Goal: Information Seeking & Learning: Compare options

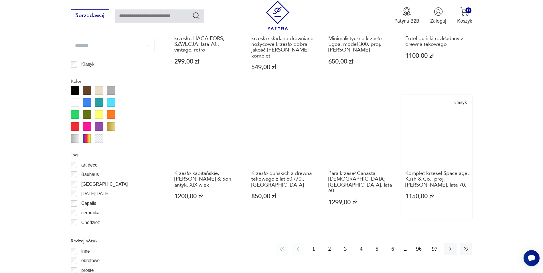
scroll to position [619, 0]
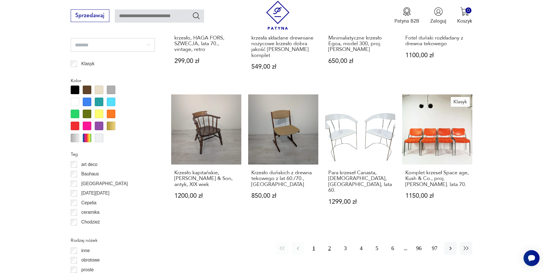
click at [328, 242] on button "2" at bounding box center [329, 248] width 12 height 12
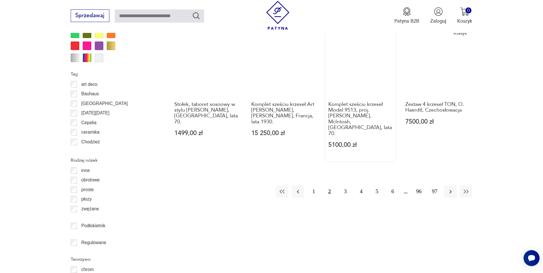
scroll to position [706, 0]
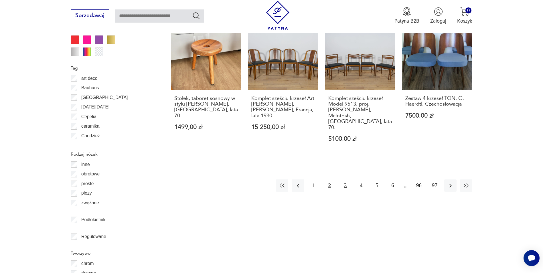
click at [343, 179] on button "3" at bounding box center [345, 185] width 12 height 12
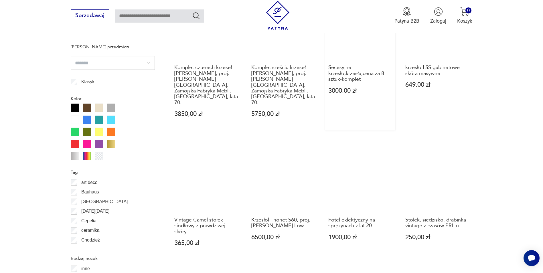
scroll to position [620, 0]
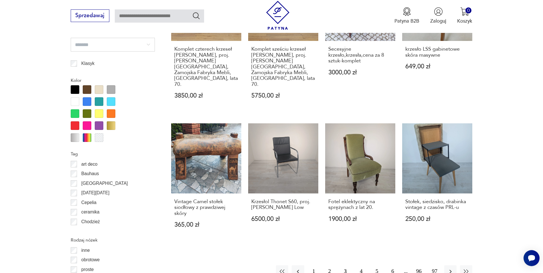
click at [345, 265] on button "3" at bounding box center [345, 271] width 12 height 12
click at [360, 265] on button "4" at bounding box center [361, 271] width 12 height 12
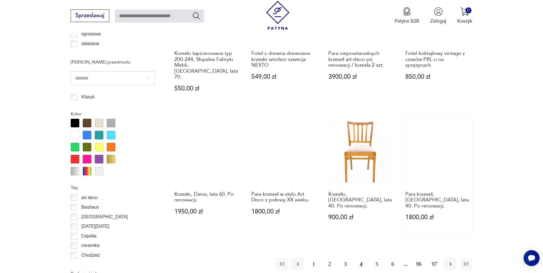
scroll to position [591, 0]
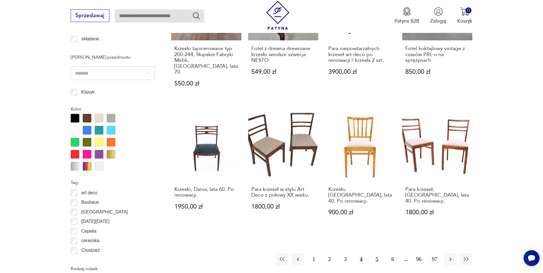
click at [375, 253] on button "5" at bounding box center [377, 259] width 12 height 12
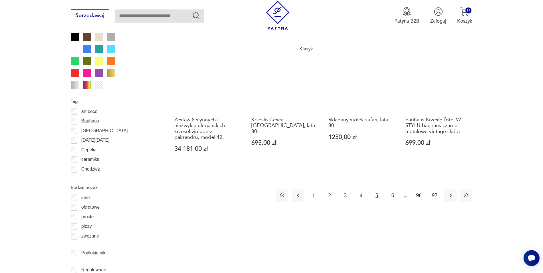
scroll to position [677, 0]
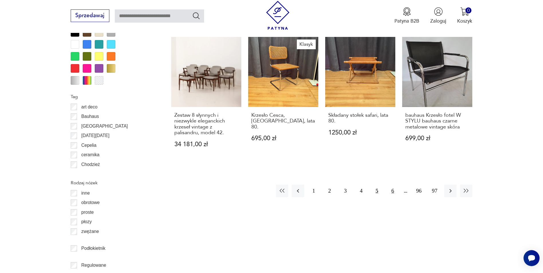
click at [393, 185] on button "6" at bounding box center [392, 191] width 12 height 12
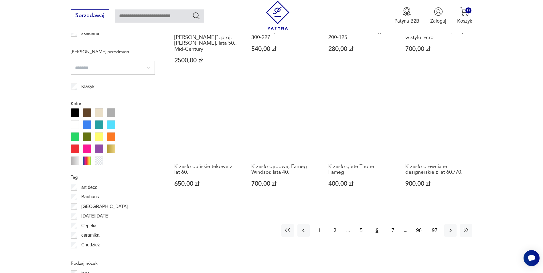
scroll to position [620, 0]
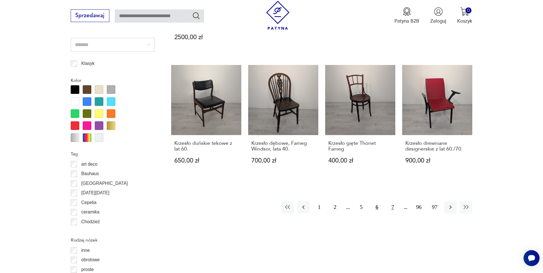
click at [393, 201] on button "7" at bounding box center [392, 207] width 12 height 12
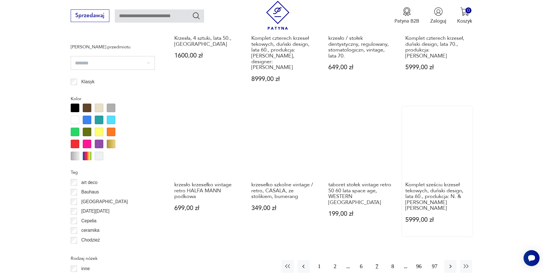
scroll to position [648, 0]
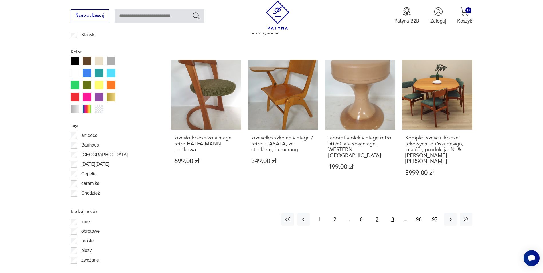
click at [394, 213] on button "8" at bounding box center [392, 219] width 12 height 12
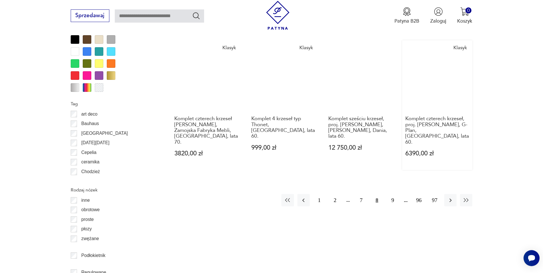
scroll to position [677, 0]
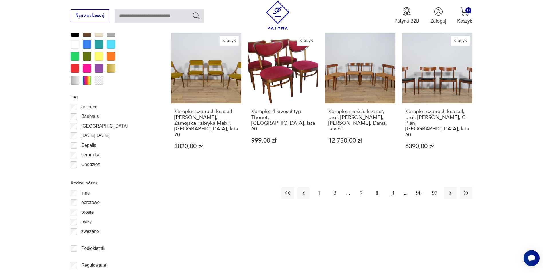
click at [393, 187] on button "9" at bounding box center [392, 193] width 12 height 12
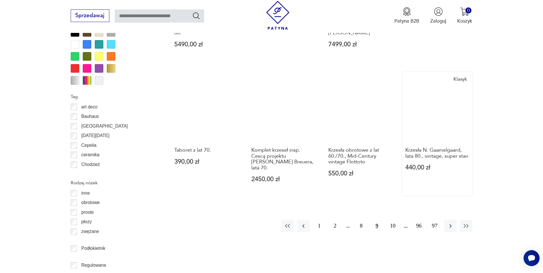
scroll to position [706, 0]
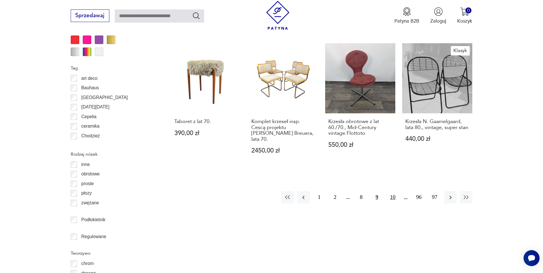
click at [393, 191] on button "10" at bounding box center [392, 197] width 12 height 12
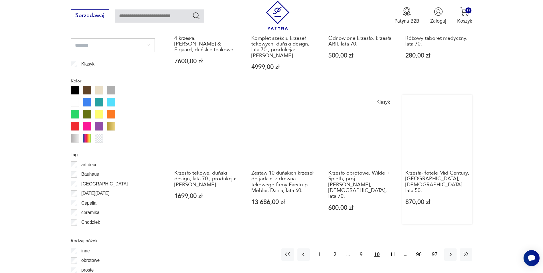
scroll to position [620, 0]
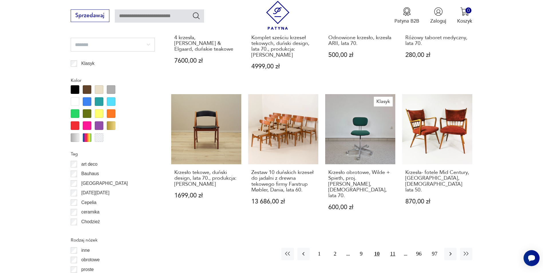
click at [393, 248] on button "11" at bounding box center [392, 254] width 12 height 12
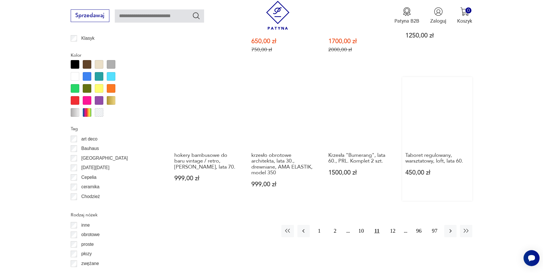
scroll to position [648, 0]
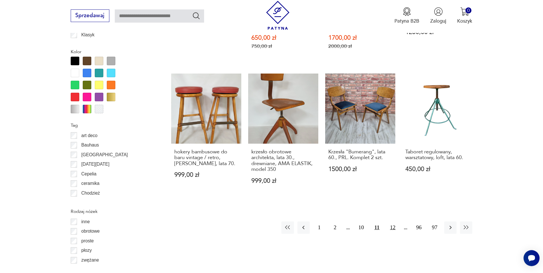
click at [390, 224] on button "12" at bounding box center [392, 227] width 12 height 12
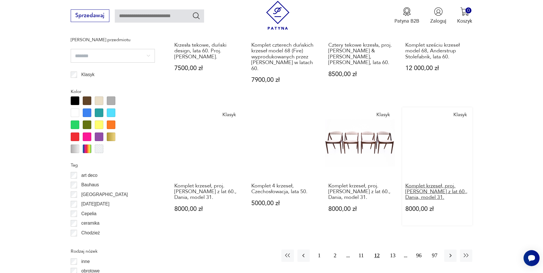
scroll to position [620, 0]
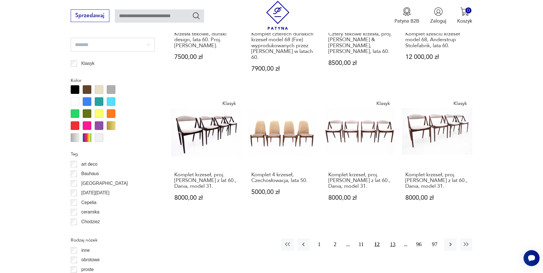
click at [393, 238] on button "13" at bounding box center [392, 244] width 12 height 12
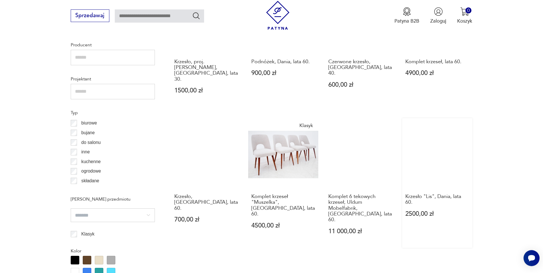
scroll to position [505, 0]
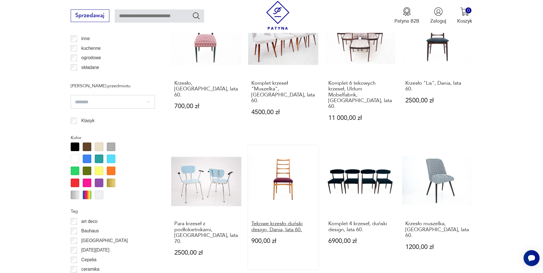
click at [274, 221] on h3 "Tekowe krzesło duński design, Dania, lata 60." at bounding box center [283, 227] width 64 height 12
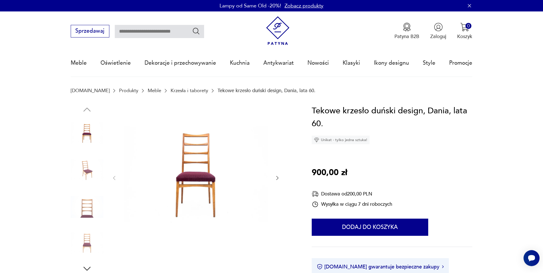
click at [93, 169] on img at bounding box center [87, 170] width 33 height 33
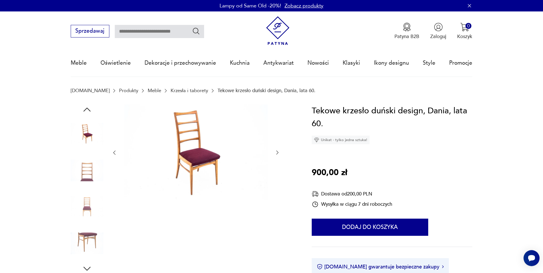
click at [88, 205] on img at bounding box center [87, 207] width 33 height 33
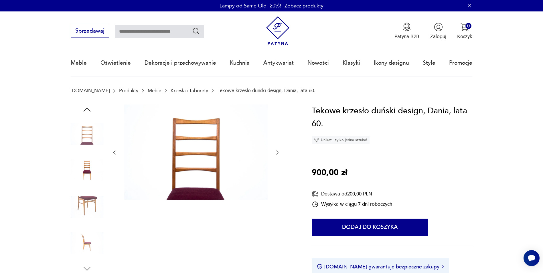
click at [87, 210] on img at bounding box center [87, 207] width 33 height 33
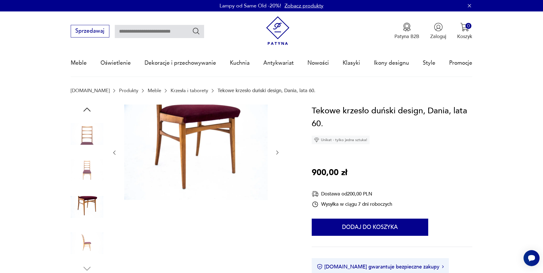
click at [85, 235] on img at bounding box center [87, 243] width 33 height 33
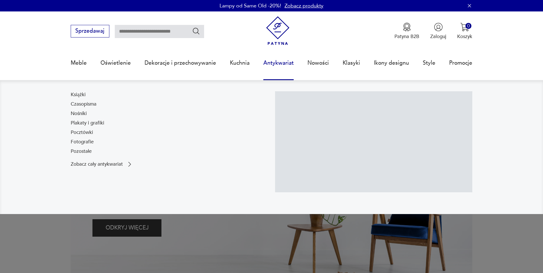
click at [275, 64] on link "Antykwariat" at bounding box center [278, 63] width 30 height 26
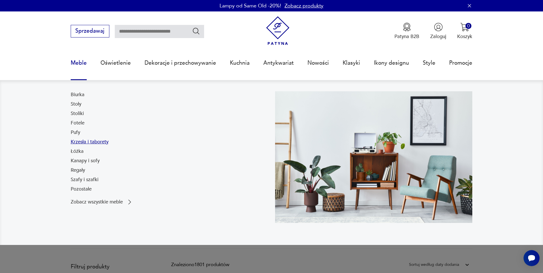
click at [82, 140] on link "Krzesła i taborety" at bounding box center [90, 141] width 38 height 7
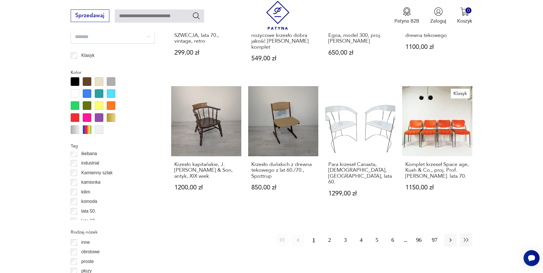
scroll to position [172, 0]
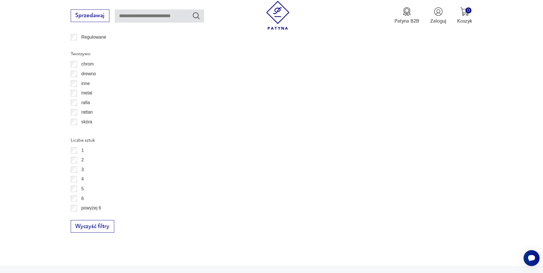
scroll to position [906, 0]
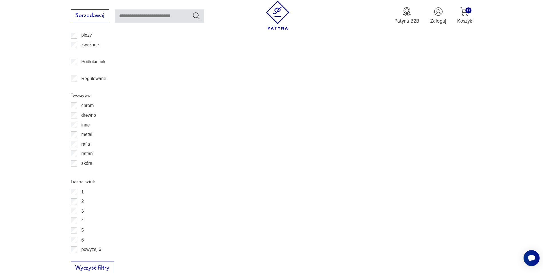
scroll to position [877, 0]
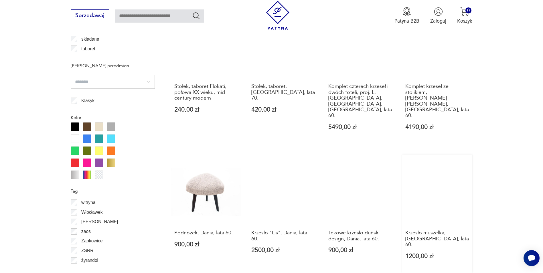
scroll to position [620, 0]
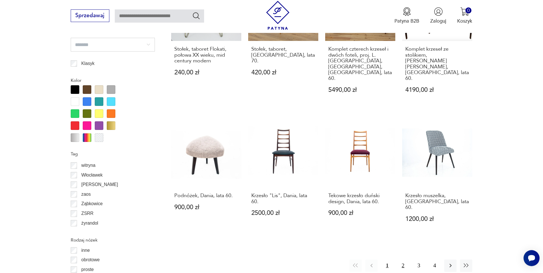
click at [403, 259] on button "2" at bounding box center [403, 265] width 12 height 12
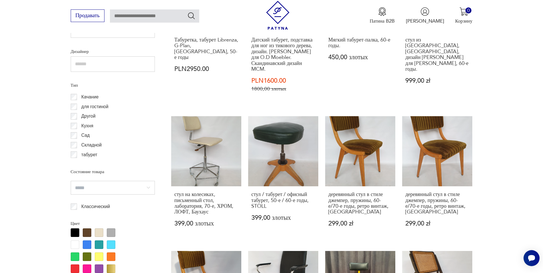
click at [91, 205] on p "Классический" at bounding box center [95, 206] width 29 height 7
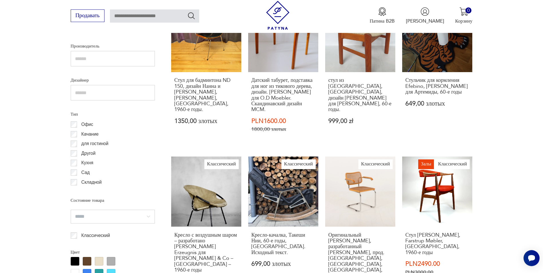
scroll to position [8, 0]
click at [87, 154] on p "Кухня" at bounding box center [87, 154] width 12 height 7
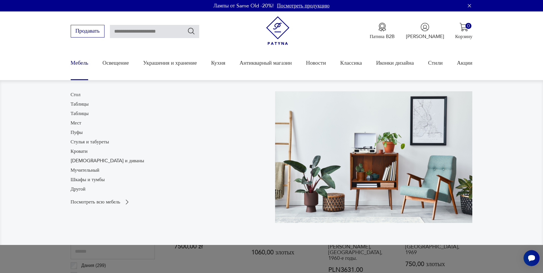
click at [87, 141] on link "Стулья и табуреты" at bounding box center [90, 141] width 38 height 7
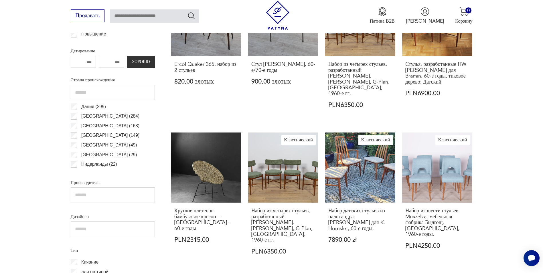
scroll to position [320, 0]
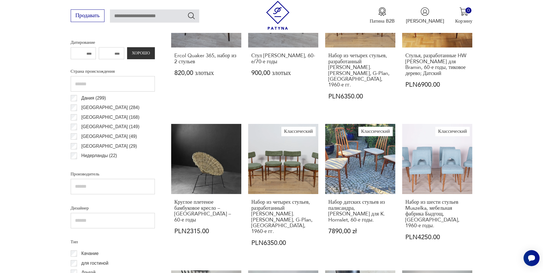
click at [87, 107] on font "Польша (284" at bounding box center [109, 107] width 57 height 5
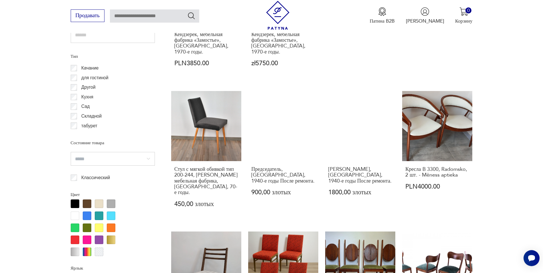
scroll to position [620, 0]
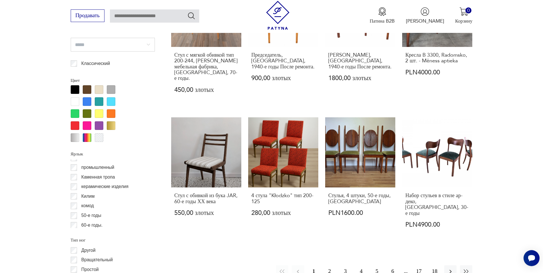
click at [329, 265] on button "2" at bounding box center [329, 271] width 12 height 12
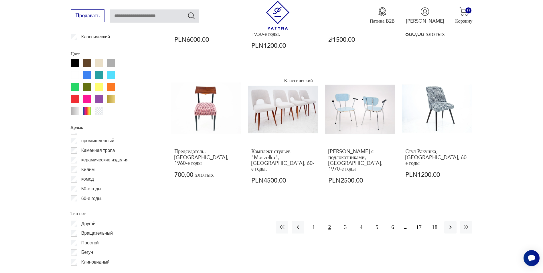
scroll to position [648, 0]
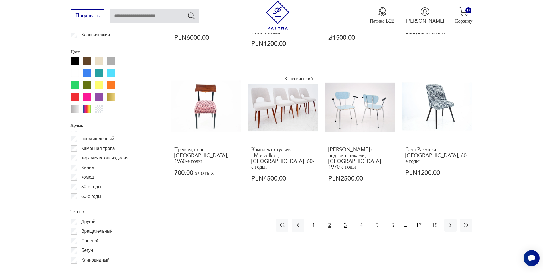
click at [345, 219] on button "3" at bounding box center [345, 225] width 12 height 12
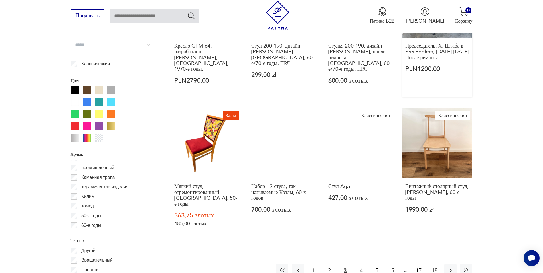
scroll to position [620, 0]
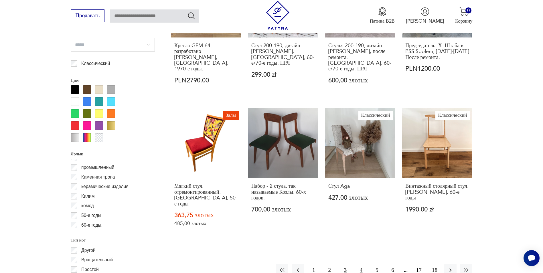
click at [361, 264] on button "4" at bounding box center [361, 270] width 12 height 12
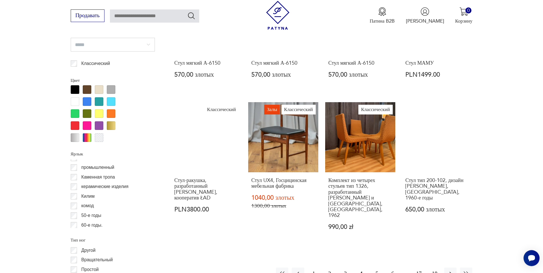
scroll to position [677, 0]
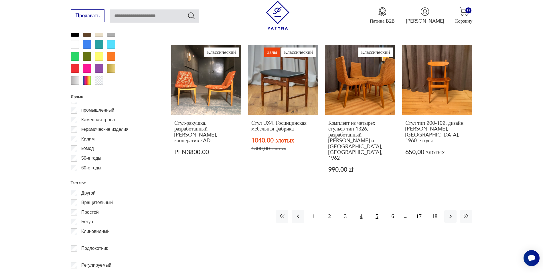
click at [378, 210] on button "5" at bounding box center [377, 216] width 12 height 12
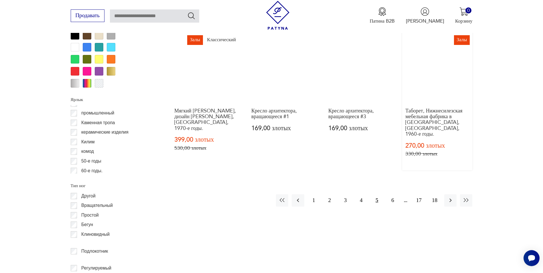
scroll to position [677, 0]
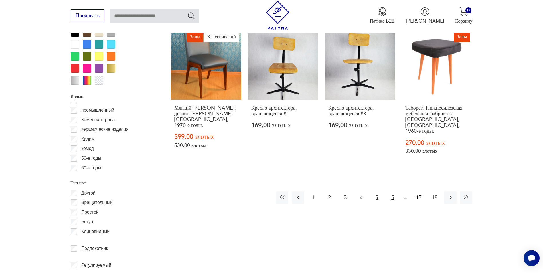
click at [392, 191] on button "6" at bounding box center [392, 197] width 12 height 12
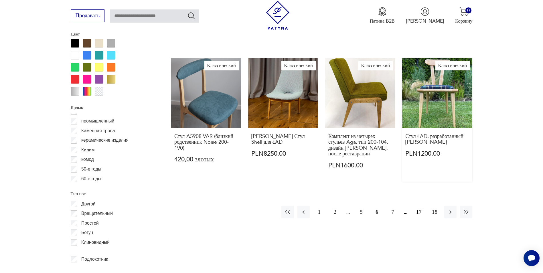
scroll to position [677, 0]
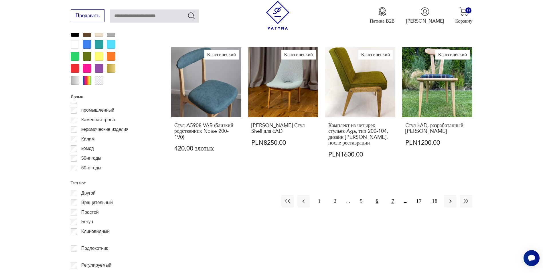
click at [392, 196] on button "7" at bounding box center [392, 201] width 12 height 12
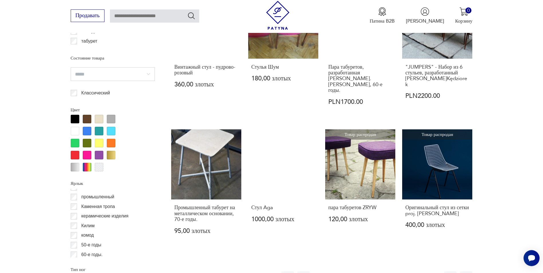
scroll to position [706, 0]
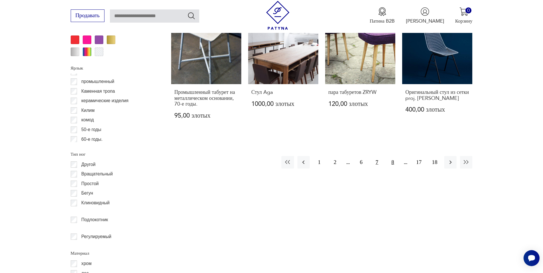
click at [390, 156] on button "8" at bounding box center [392, 162] width 12 height 12
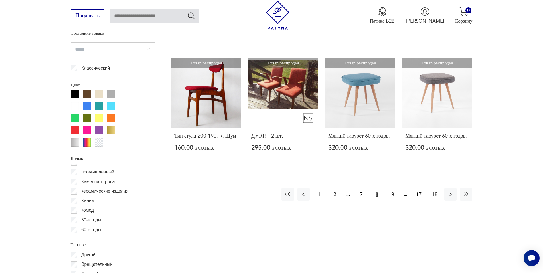
scroll to position [620, 0]
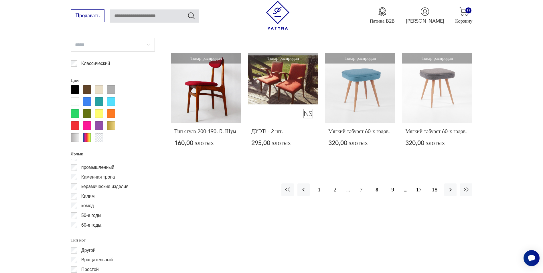
click at [391, 196] on button "9" at bounding box center [392, 189] width 12 height 12
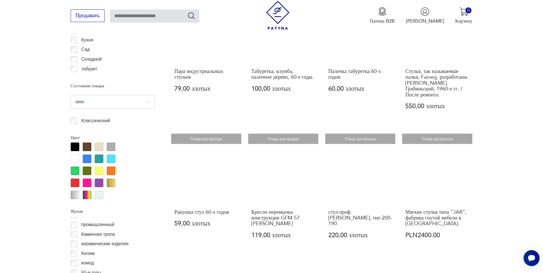
scroll to position [706, 0]
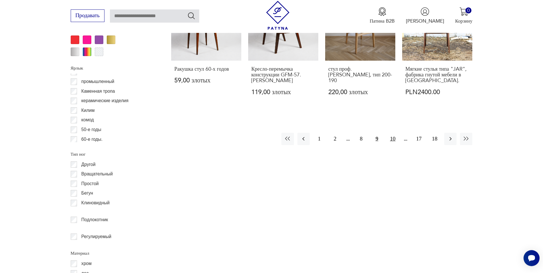
click at [392, 133] on button "10" at bounding box center [392, 139] width 12 height 12
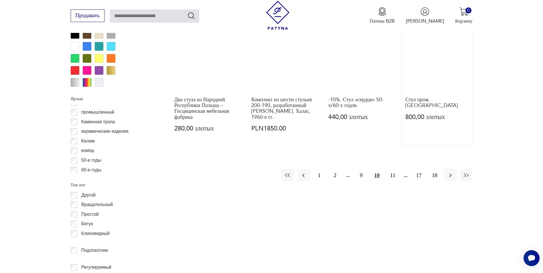
scroll to position [677, 0]
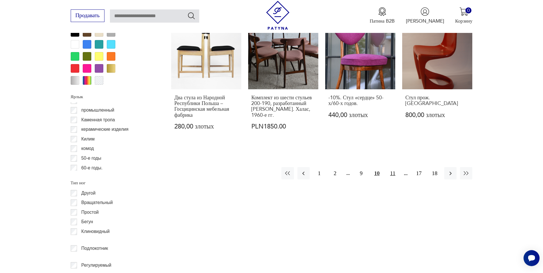
click at [391, 167] on button "11" at bounding box center [392, 173] width 12 height 12
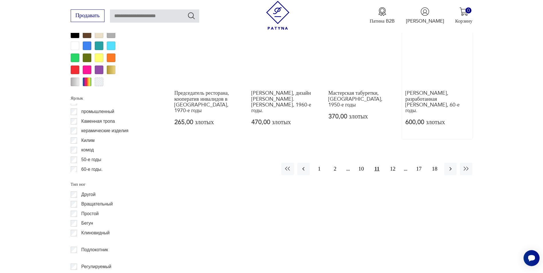
scroll to position [677, 0]
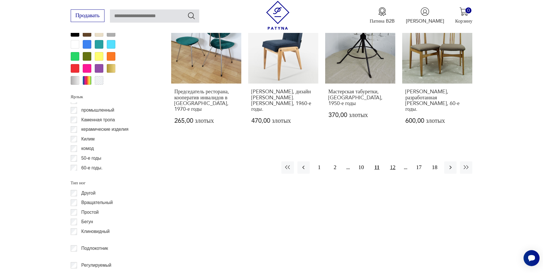
click at [393, 163] on button "12" at bounding box center [392, 167] width 12 height 12
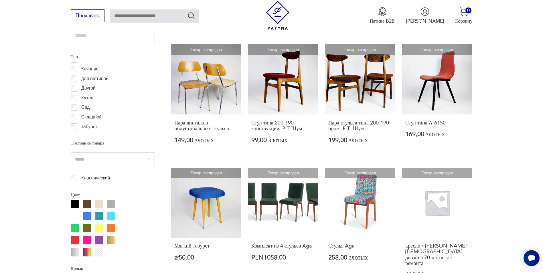
scroll to position [8, 0]
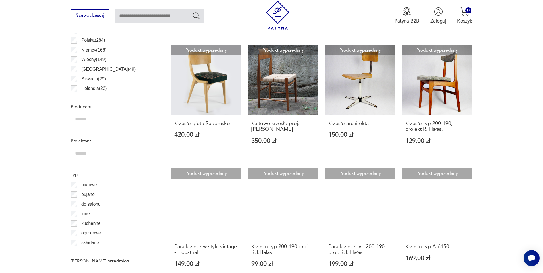
scroll to position [391, 0]
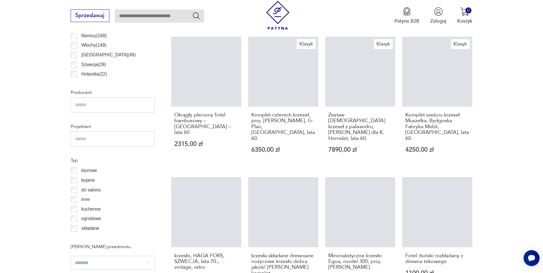
scroll to position [448, 0]
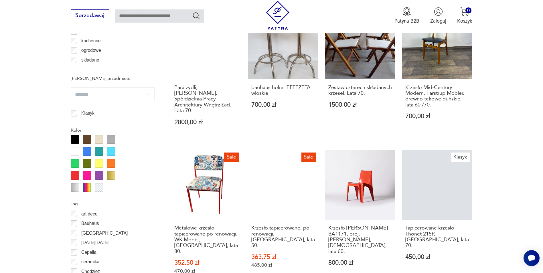
scroll to position [620, 0]
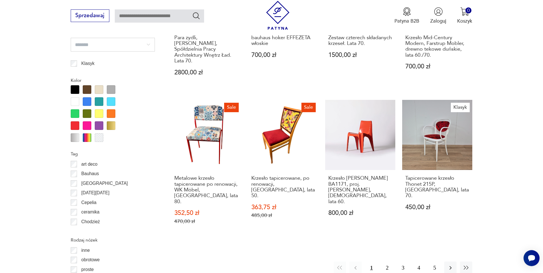
click at [111, 124] on div at bounding box center [111, 125] width 9 height 9
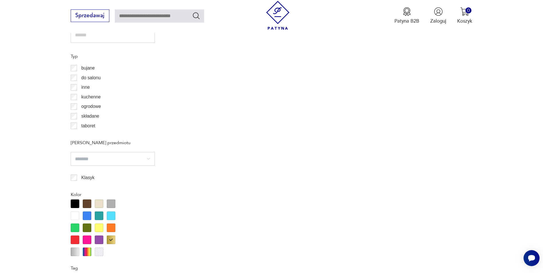
scroll to position [648, 0]
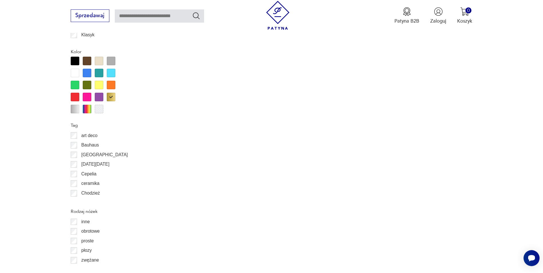
click at [99, 61] on div at bounding box center [99, 61] width 9 height 9
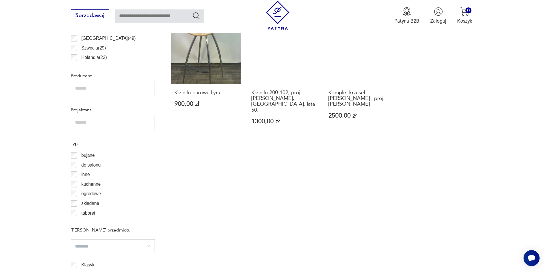
scroll to position [505, 0]
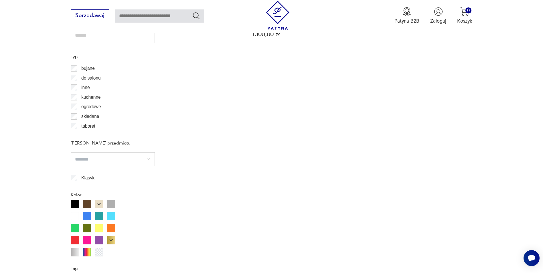
click at [97, 204] on div at bounding box center [99, 204] width 9 height 9
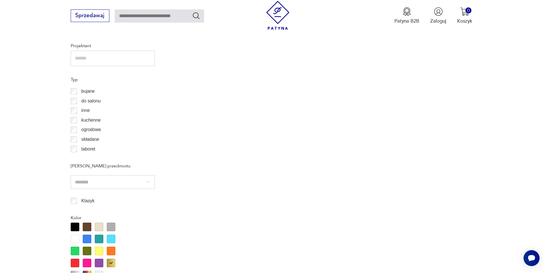
scroll to position [505, 0]
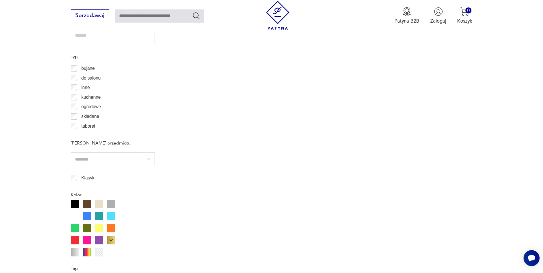
click at [110, 239] on div at bounding box center [111, 240] width 9 height 9
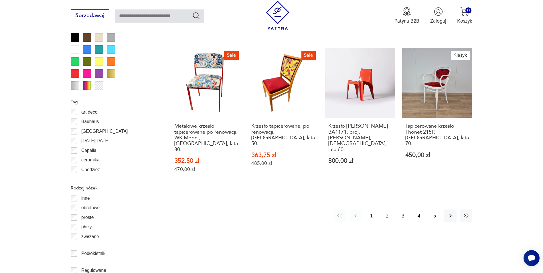
scroll to position [669, 0]
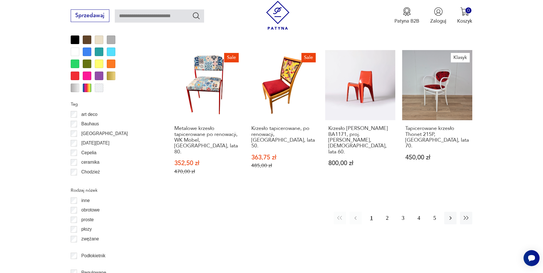
click at [130, 16] on input "text" at bounding box center [159, 15] width 89 height 13
click at [131, 15] on input "text" at bounding box center [159, 15] width 89 height 13
paste input "**********"
type input "**********"
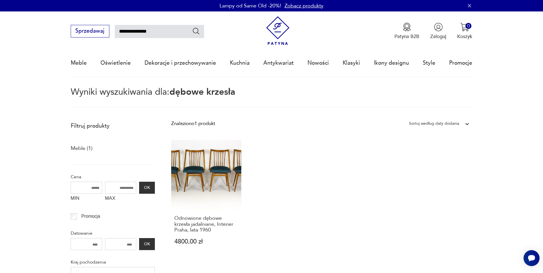
drag, startPoint x: 136, startPoint y: 31, endPoint x: 177, endPoint y: 32, distance: 41.5
click at [177, 31] on input "**********" at bounding box center [159, 31] width 89 height 13
type input "******"
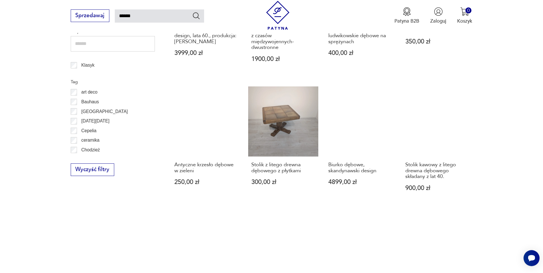
scroll to position [319, 0]
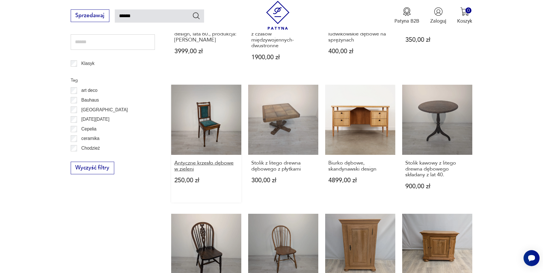
click at [189, 164] on h3 "Antyczne krzesło dębowe w zieleni" at bounding box center [206, 166] width 64 height 12
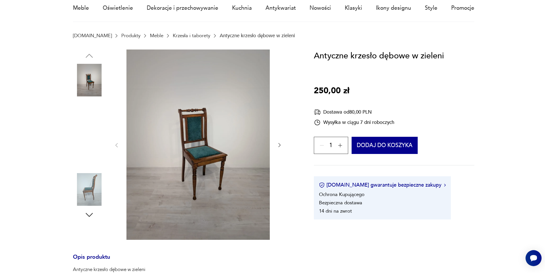
scroll to position [57, 0]
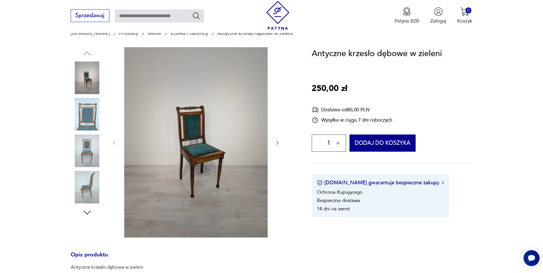
click at [186, 148] on img at bounding box center [195, 142] width 143 height 191
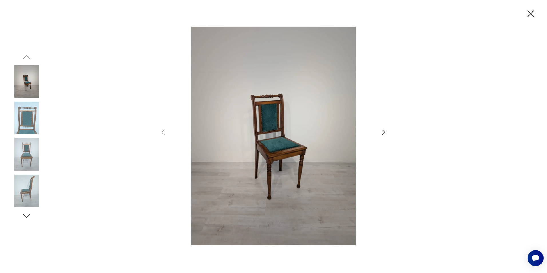
click at [24, 114] on img at bounding box center [26, 118] width 33 height 33
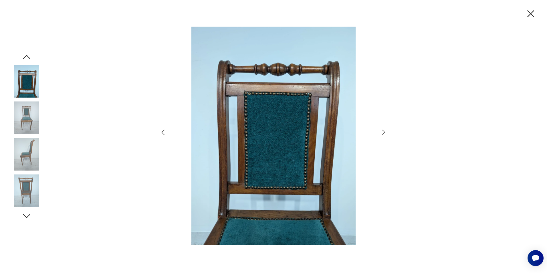
click at [23, 143] on img at bounding box center [26, 154] width 33 height 33
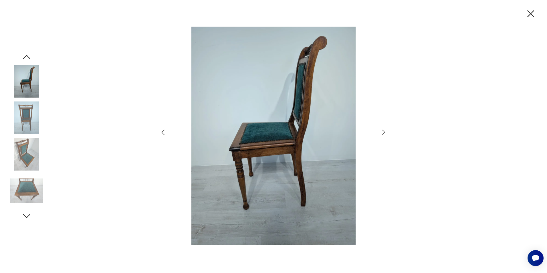
click at [32, 181] on img at bounding box center [26, 191] width 33 height 33
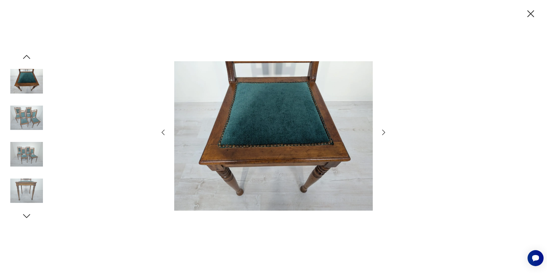
type input "******"
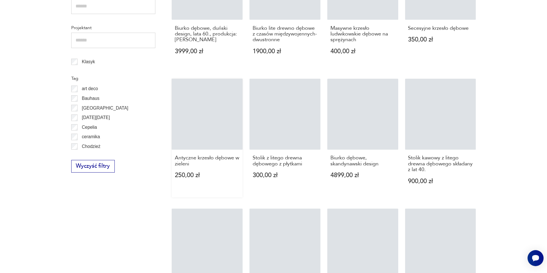
scroll to position [318, 0]
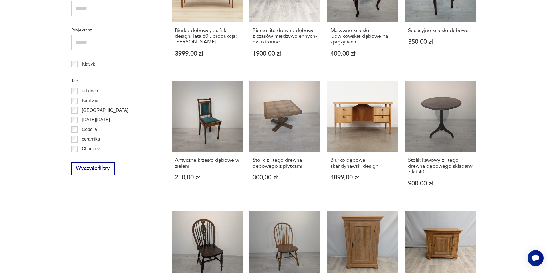
click at [538, 173] on section "Filtruj produkty Meble (41) Dekoracje (6) Cena MIN MAX OK Promocja Datowanie OK…" at bounding box center [273, 99] width 547 height 599
